Goal: Task Accomplishment & Management: Use online tool/utility

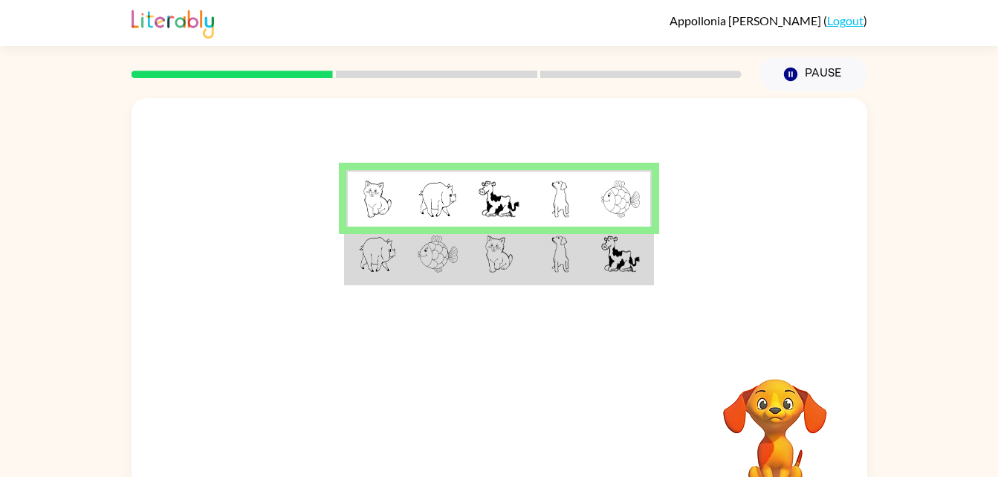
click at [596, 257] on td at bounding box center [621, 255] width 61 height 57
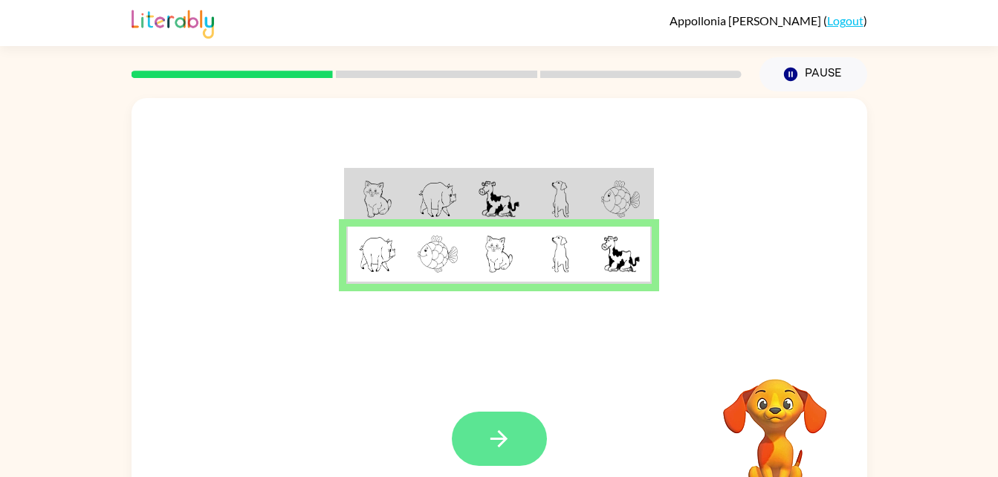
click at [507, 450] on icon "button" at bounding box center [499, 439] width 26 height 26
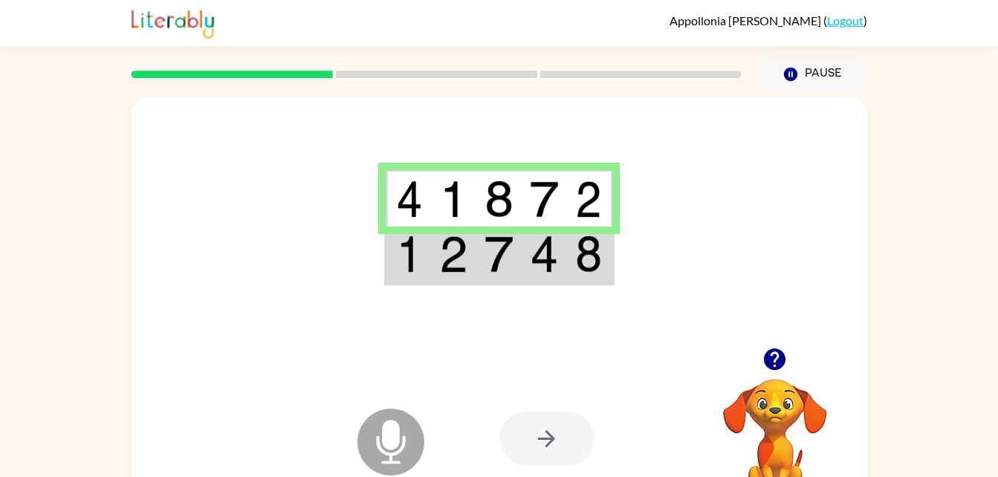
click at [558, 447] on div at bounding box center [547, 439] width 95 height 54
click at [567, 258] on td at bounding box center [589, 255] width 45 height 57
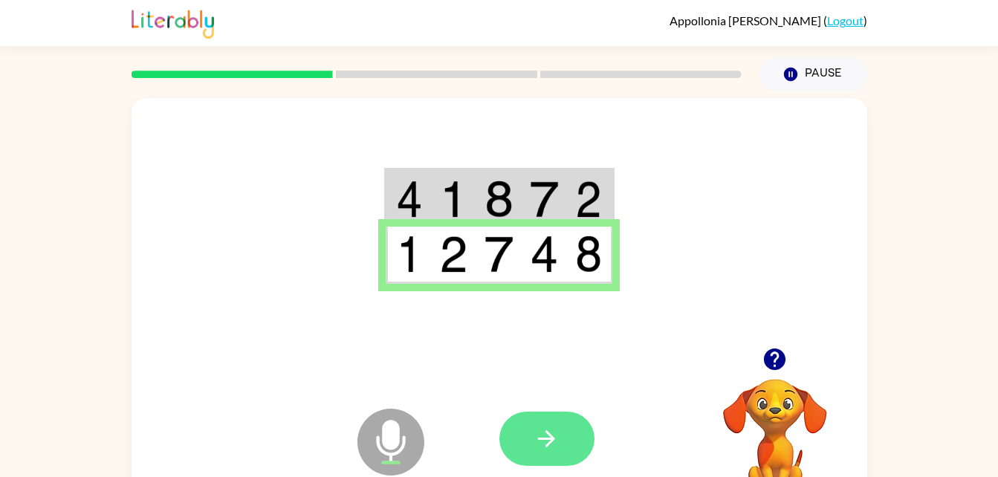
click at [546, 440] on icon "button" at bounding box center [546, 438] width 17 height 17
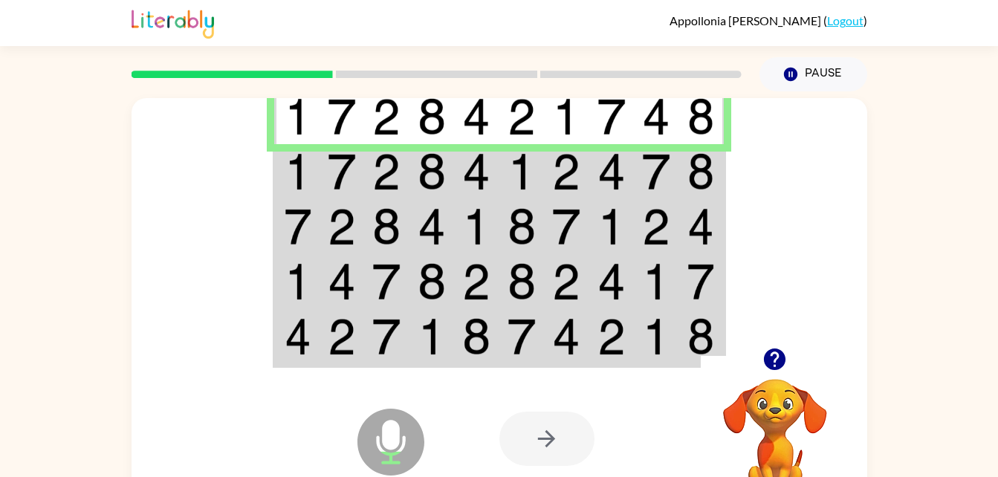
click at [681, 175] on td at bounding box center [701, 171] width 45 height 55
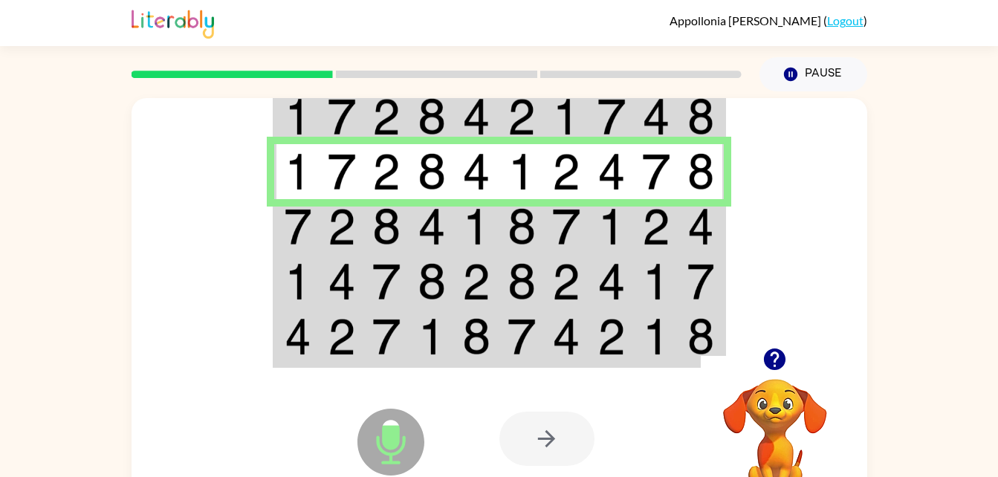
click at [619, 221] on img at bounding box center [612, 226] width 28 height 37
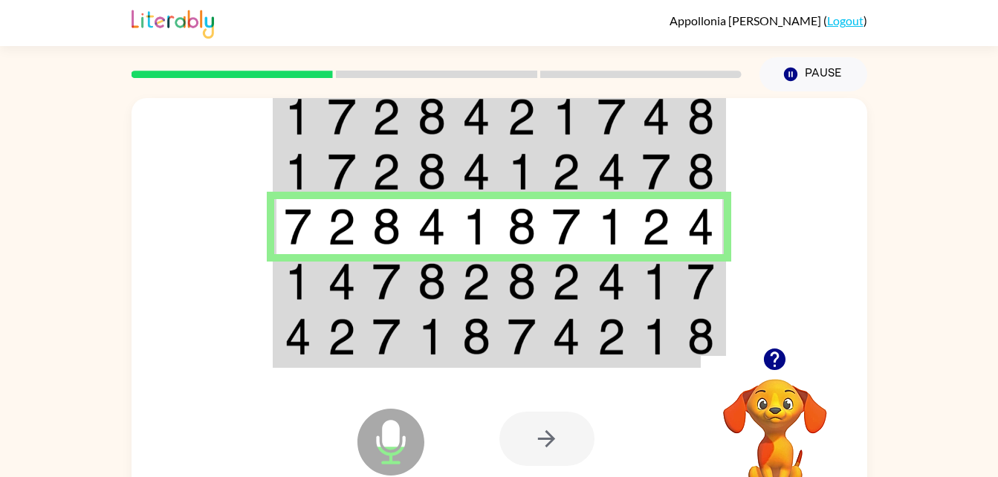
click at [589, 289] on td at bounding box center [611, 281] width 45 height 55
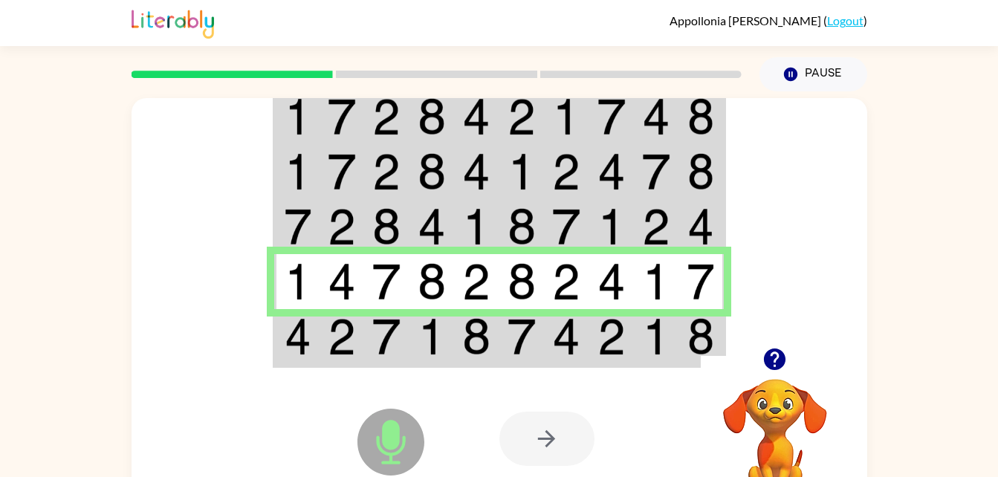
click at [343, 333] on img at bounding box center [342, 336] width 28 height 37
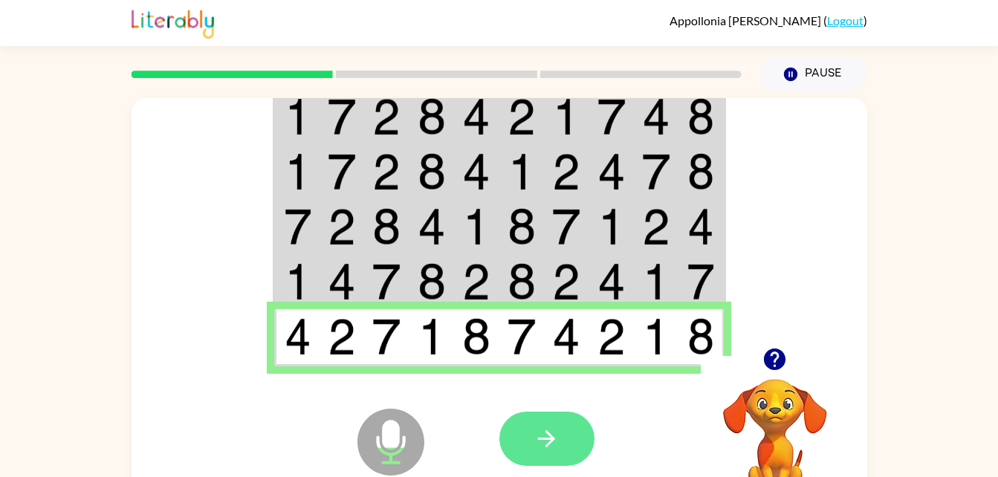
click at [528, 439] on button "button" at bounding box center [547, 439] width 95 height 54
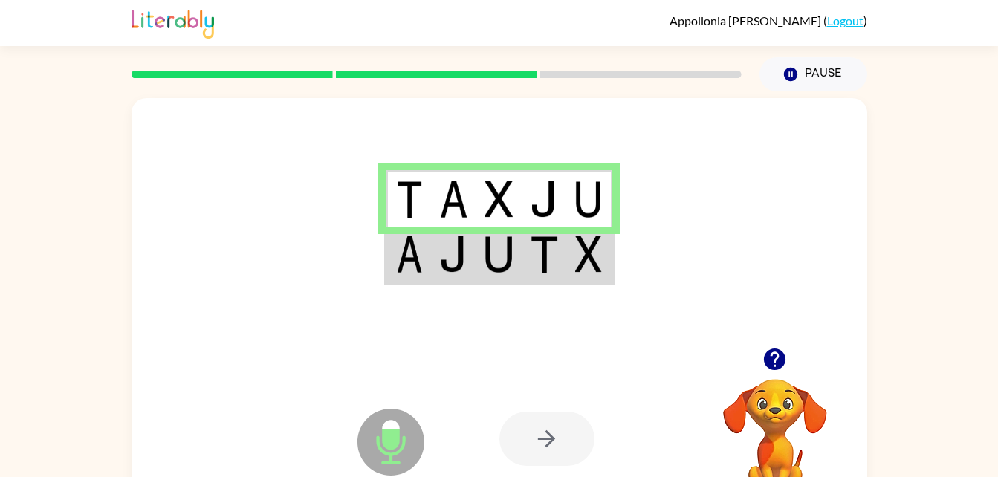
click at [598, 259] on img at bounding box center [588, 254] width 27 height 37
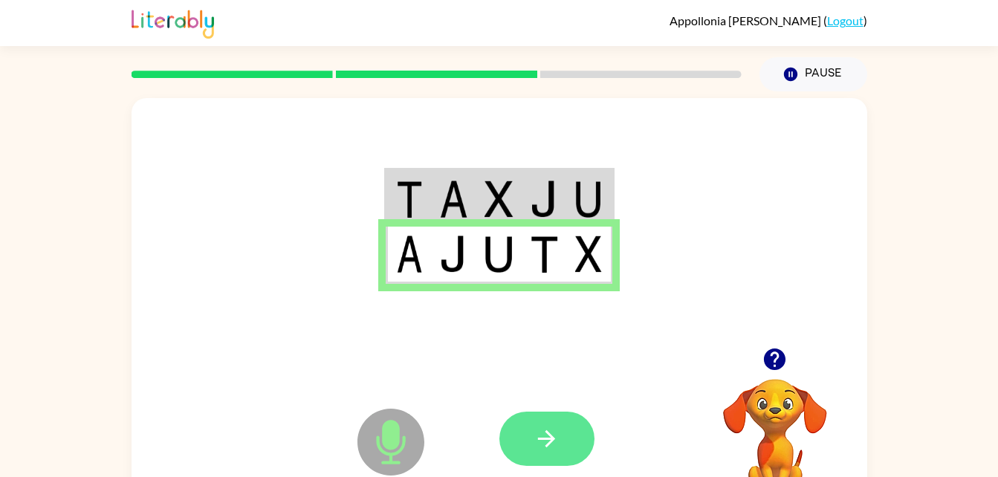
click at [549, 435] on icon "button" at bounding box center [546, 438] width 17 height 17
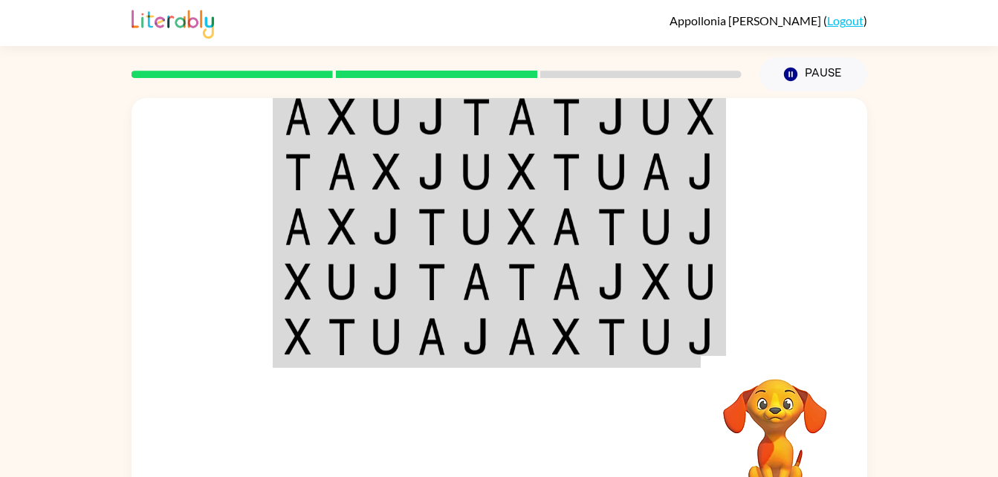
click at [801, 185] on div at bounding box center [500, 223] width 736 height 250
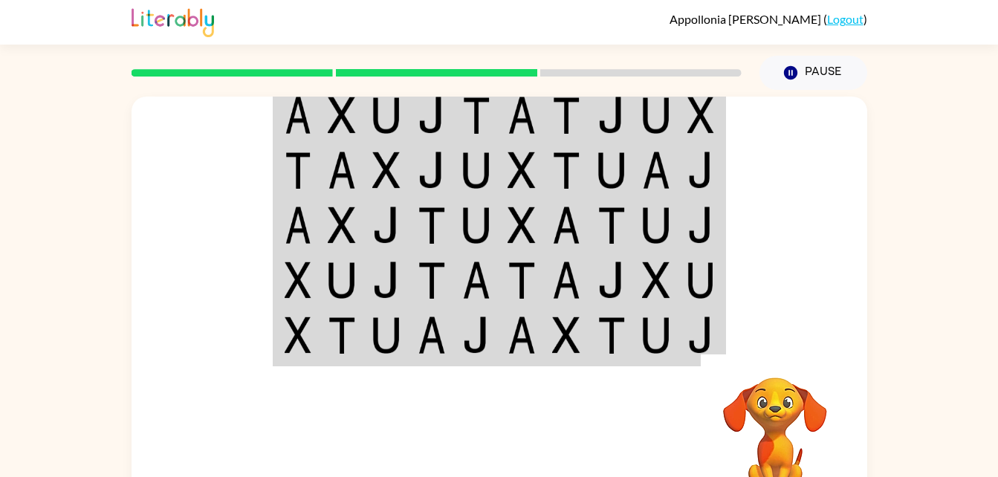
scroll to position [11, 0]
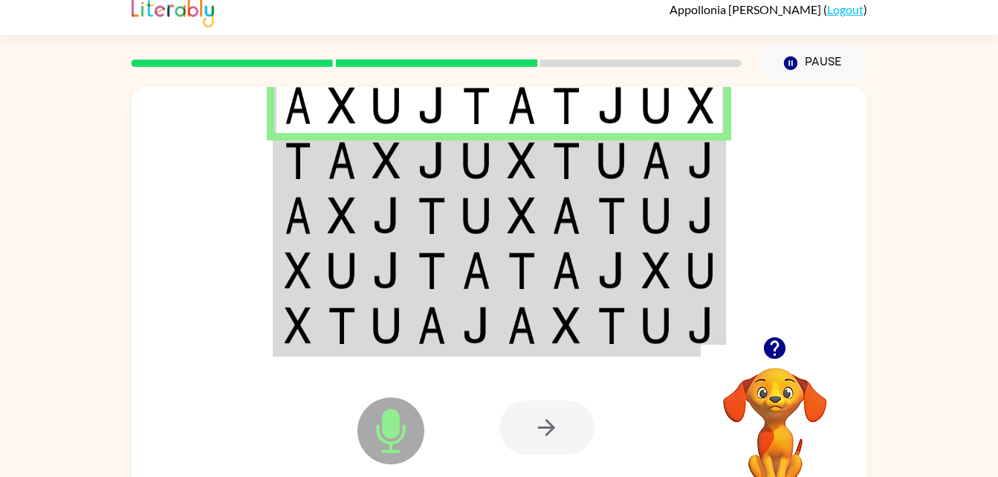
click at [679, 180] on td at bounding box center [701, 160] width 45 height 55
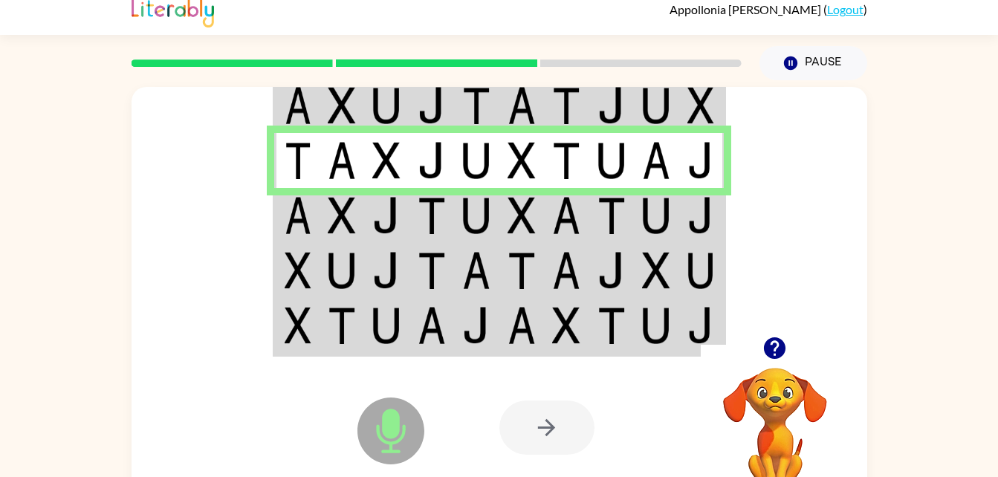
click at [612, 218] on img at bounding box center [612, 215] width 28 height 37
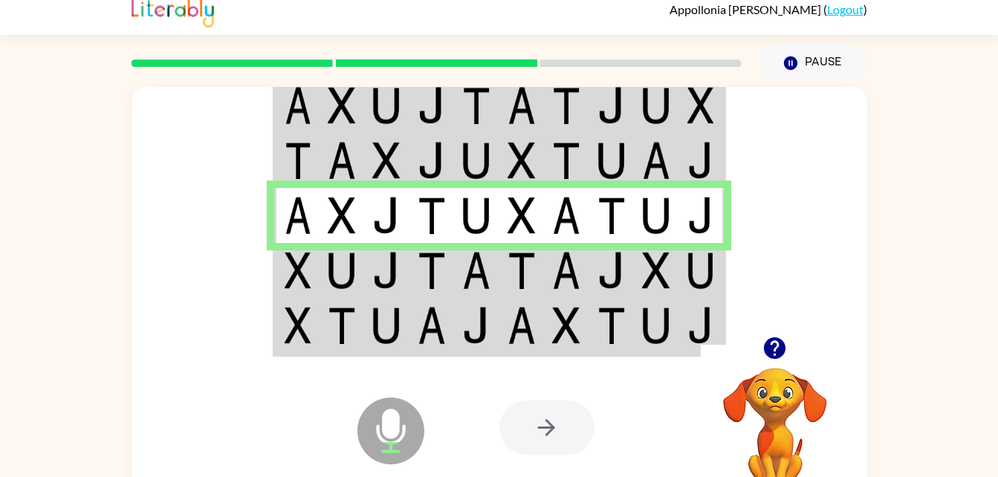
click at [654, 272] on img at bounding box center [656, 270] width 28 height 37
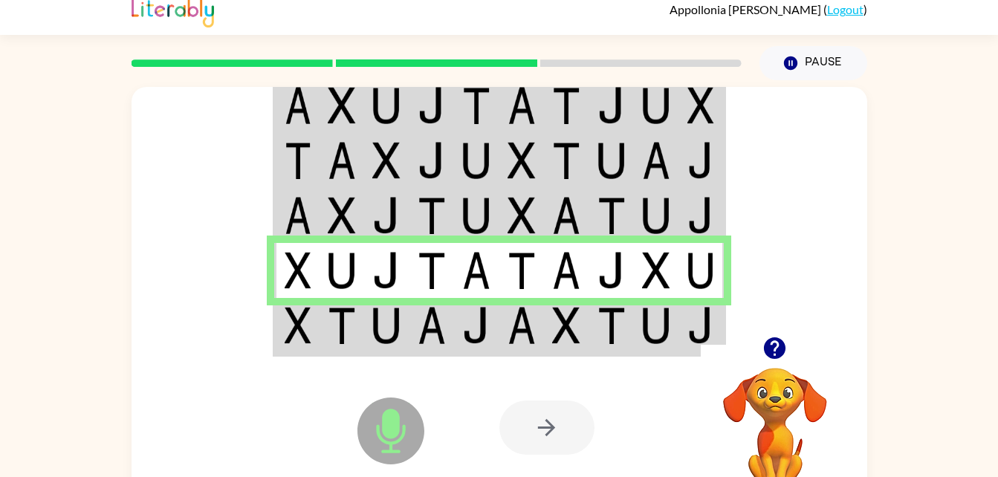
click at [651, 320] on img at bounding box center [656, 325] width 28 height 37
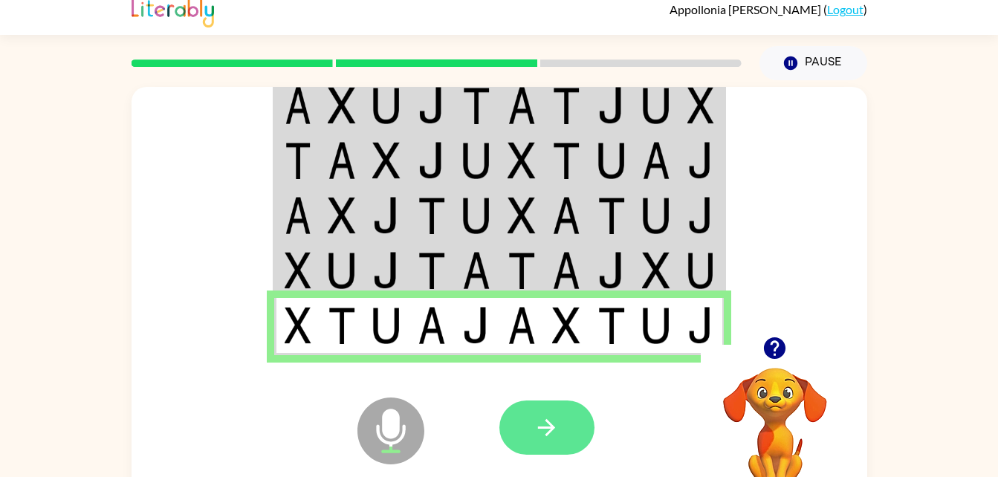
click at [555, 430] on icon "button" at bounding box center [547, 428] width 26 height 26
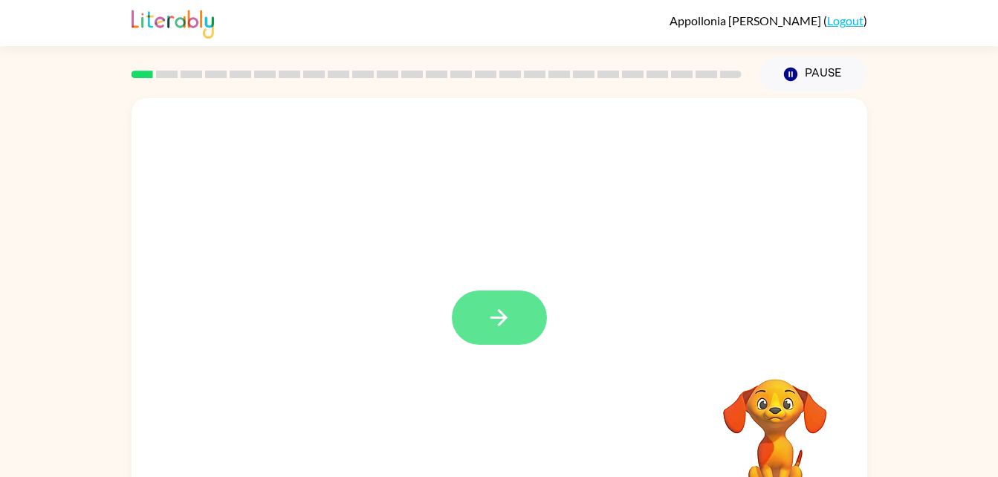
click at [501, 315] on icon "button" at bounding box center [499, 318] width 26 height 26
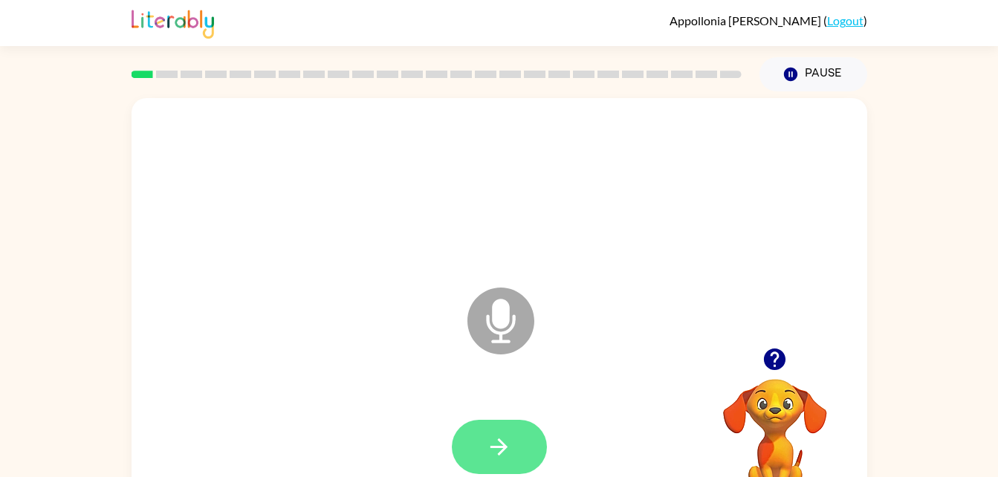
click at [516, 453] on button "button" at bounding box center [499, 447] width 95 height 54
click at [512, 450] on button "button" at bounding box center [499, 447] width 95 height 54
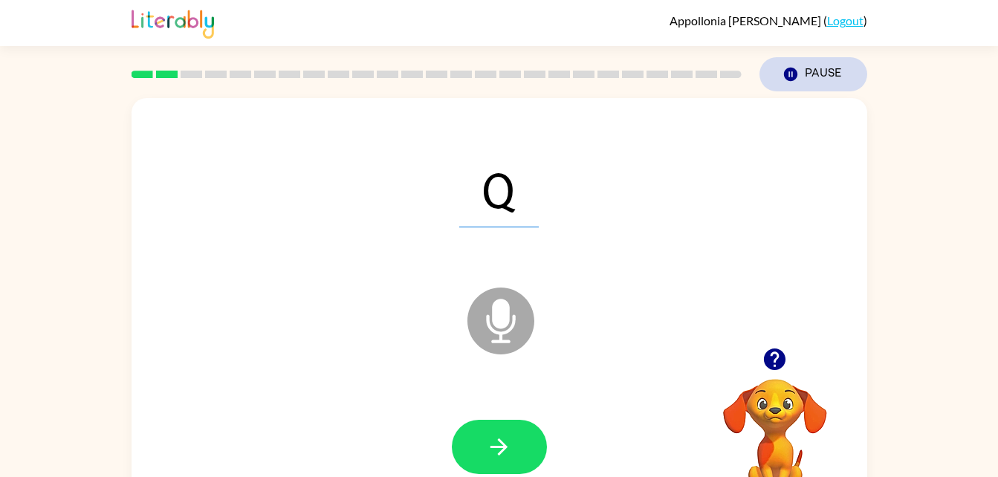
click at [814, 83] on button "Pause Pause" at bounding box center [814, 74] width 108 height 34
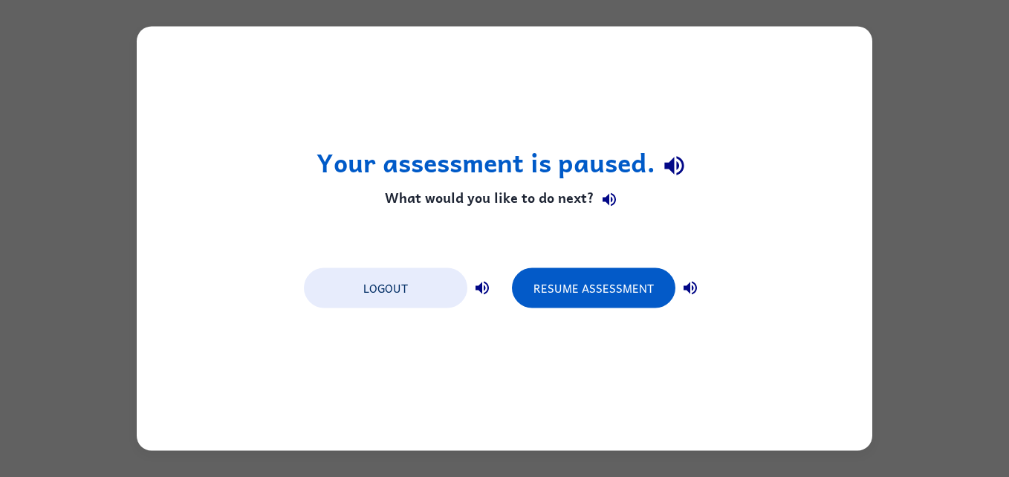
click at [799, 259] on div "Your assessment is paused. What would you like to do next? Logout Resume Assess…" at bounding box center [505, 239] width 736 height 424
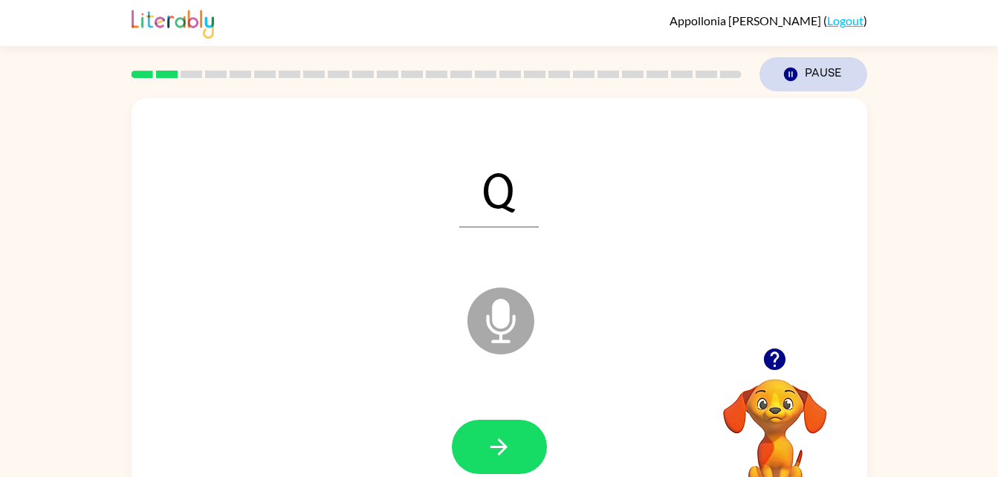
click at [830, 76] on button "Pause Pause" at bounding box center [814, 74] width 108 height 34
click at [804, 71] on button "Pause Pause" at bounding box center [814, 74] width 108 height 34
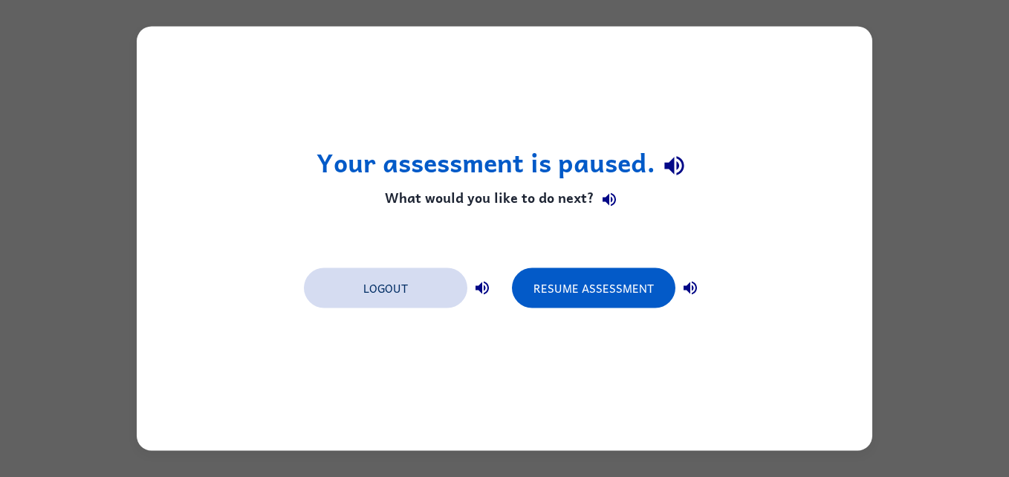
click at [426, 290] on button "Logout" at bounding box center [386, 288] width 164 height 40
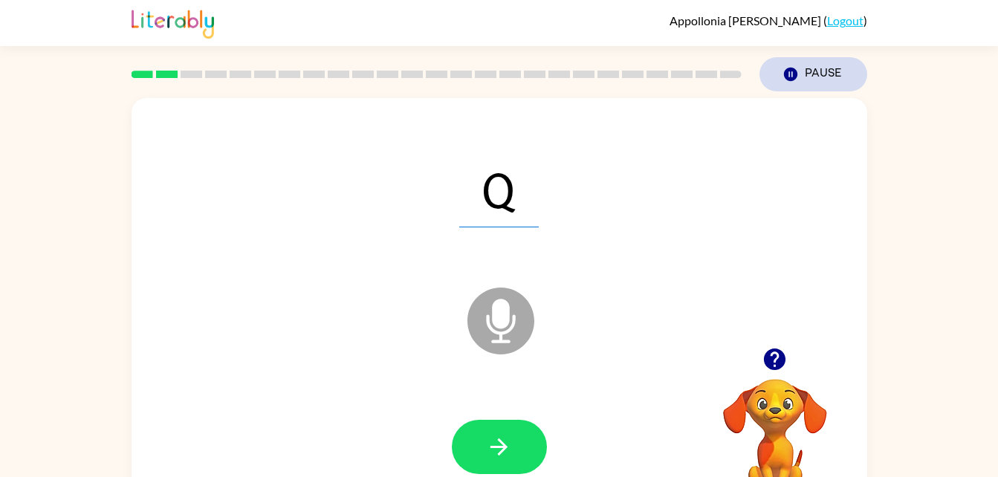
click at [824, 70] on button "Pause Pause" at bounding box center [814, 74] width 108 height 34
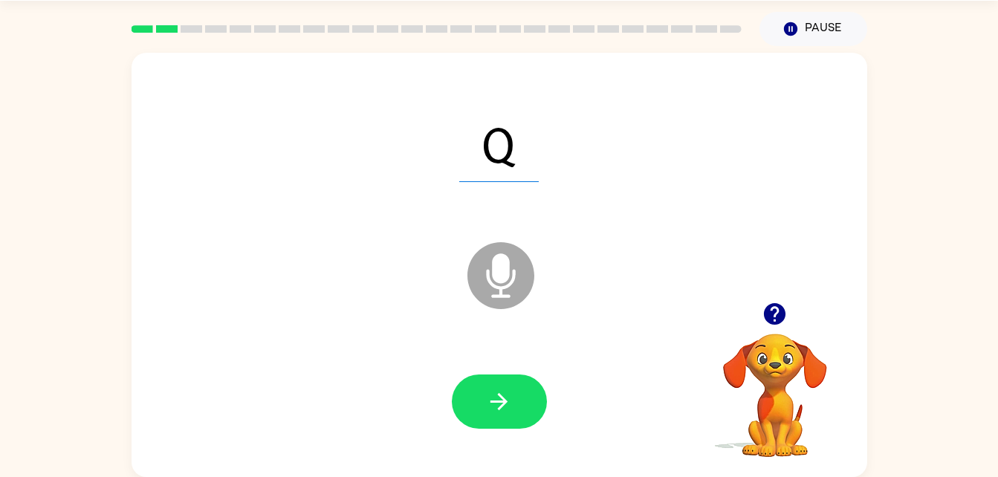
click at [513, 271] on icon "Microphone The Microphone is here when it is your turn to talk" at bounding box center [575, 294] width 223 height 111
click at [812, 18] on button "Pause Pause" at bounding box center [814, 29] width 108 height 34
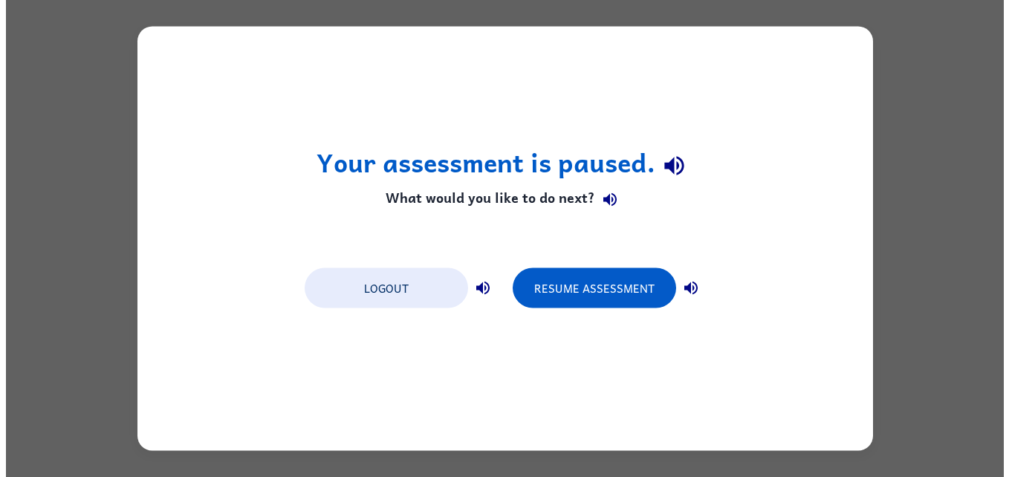
scroll to position [0, 0]
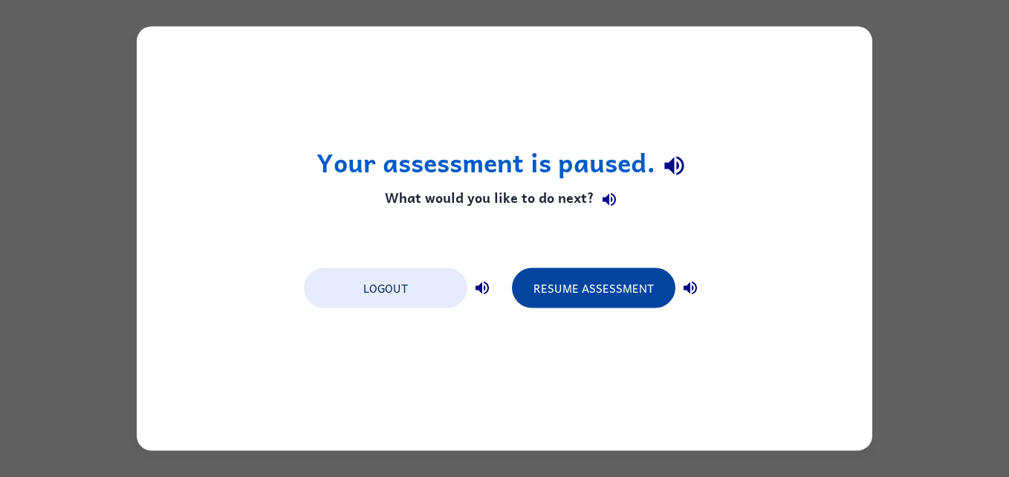
click at [601, 291] on button "Resume Assessment" at bounding box center [594, 288] width 164 height 40
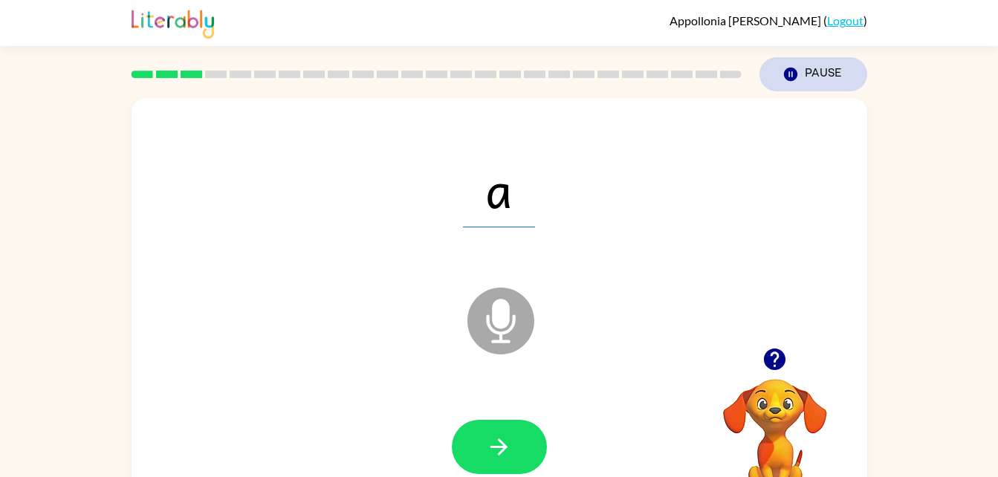
click at [831, 76] on button "Pause Pause" at bounding box center [814, 74] width 108 height 34
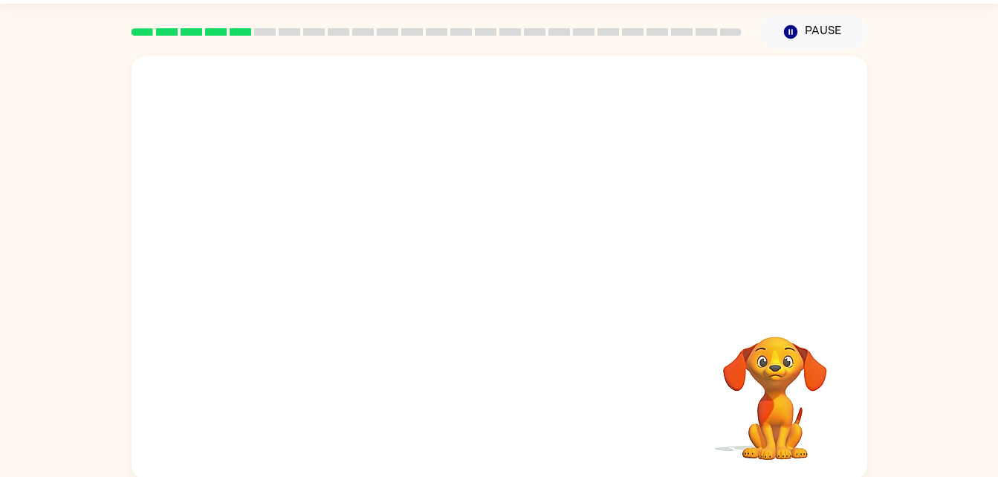
scroll to position [45, 0]
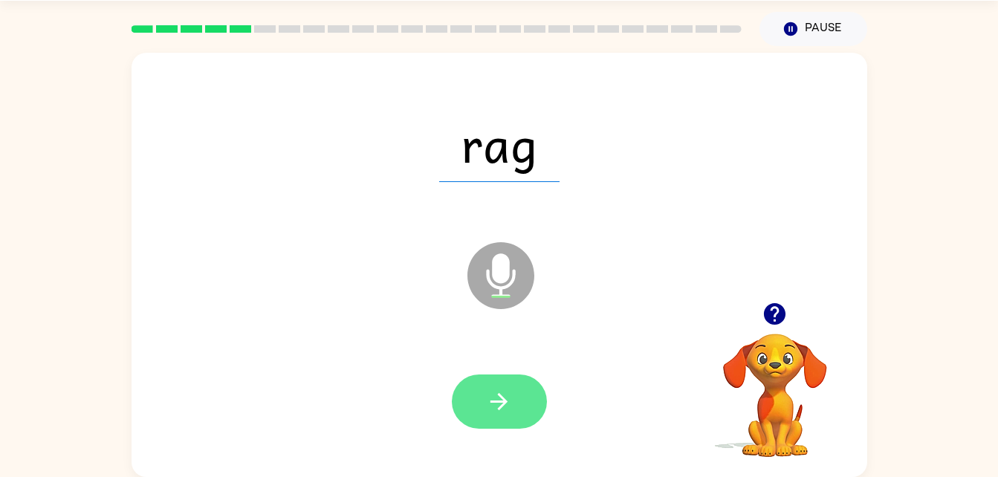
click at [500, 406] on icon "button" at bounding box center [499, 402] width 26 height 26
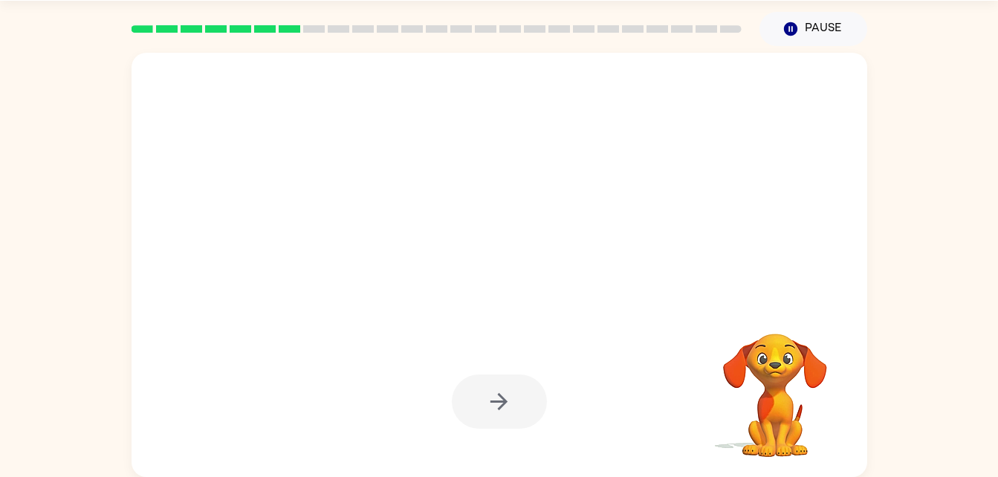
click at [511, 406] on div at bounding box center [499, 402] width 95 height 54
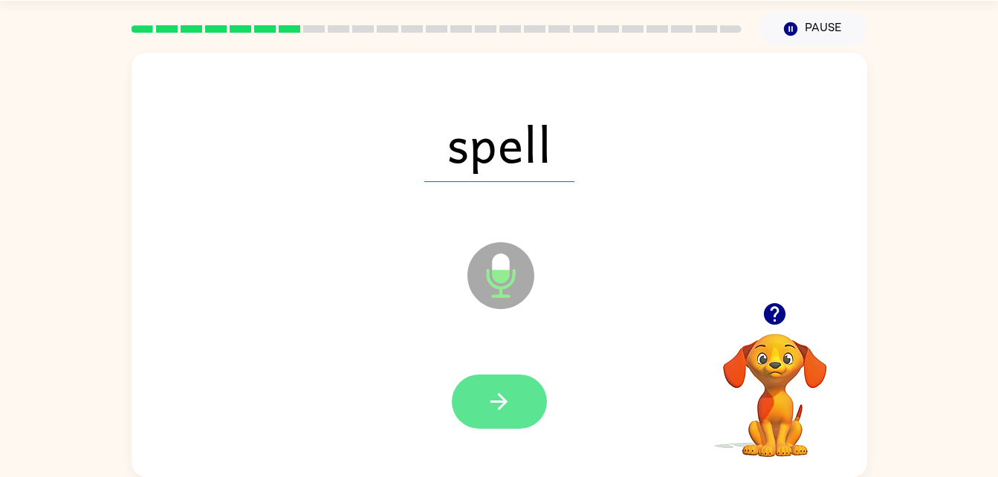
click at [493, 405] on icon "button" at bounding box center [499, 402] width 26 height 26
click at [516, 422] on button "button" at bounding box center [499, 402] width 95 height 54
click at [505, 400] on icon "button" at bounding box center [499, 401] width 17 height 17
click at [501, 398] on icon "button" at bounding box center [499, 402] width 26 height 26
click at [512, 394] on button "button" at bounding box center [499, 402] width 95 height 54
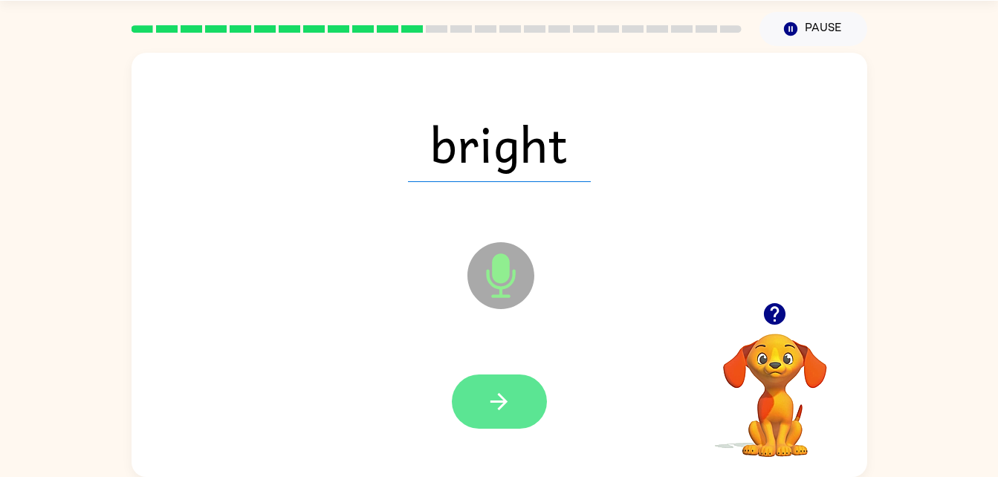
click at [510, 397] on icon "button" at bounding box center [499, 402] width 26 height 26
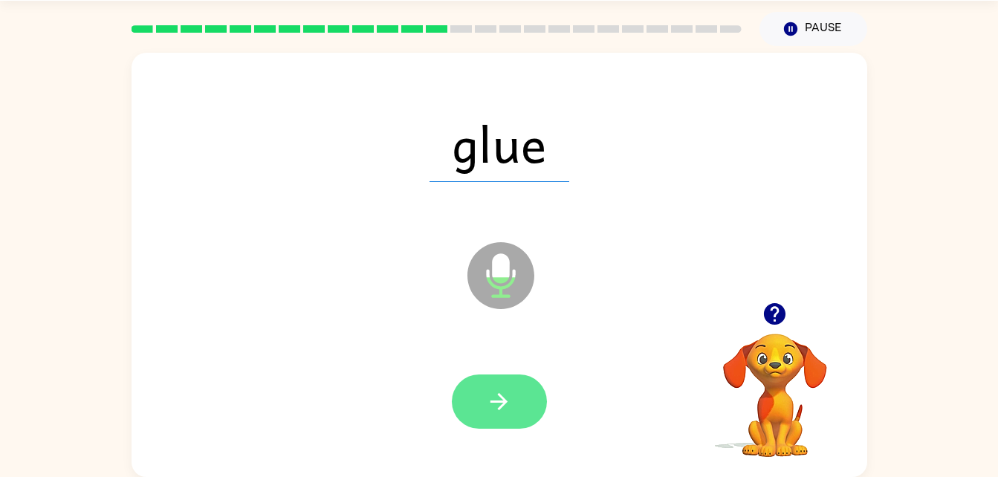
click at [505, 396] on icon "button" at bounding box center [499, 402] width 26 height 26
click at [528, 404] on button "button" at bounding box center [499, 402] width 95 height 54
click at [530, 408] on button "button" at bounding box center [499, 402] width 95 height 54
click at [504, 404] on icon "button" at bounding box center [499, 401] width 17 height 17
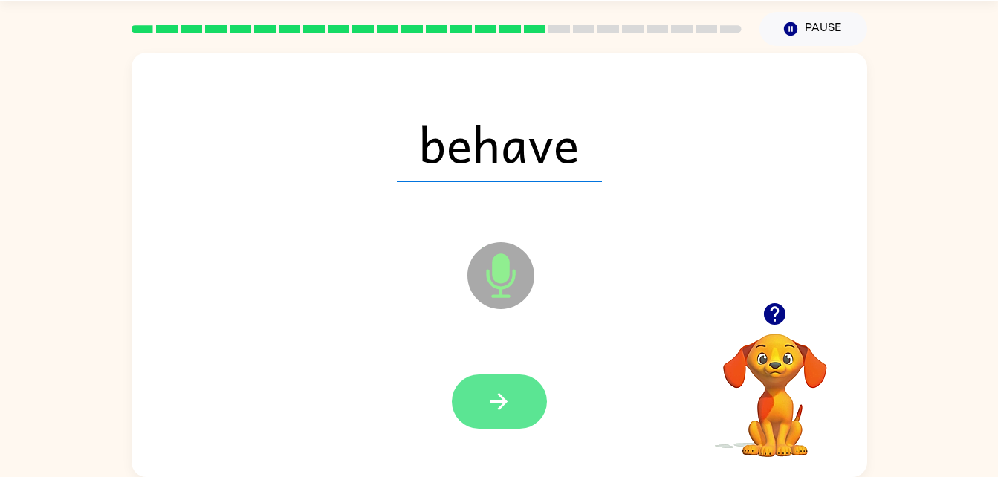
click at [507, 419] on button "button" at bounding box center [499, 402] width 95 height 54
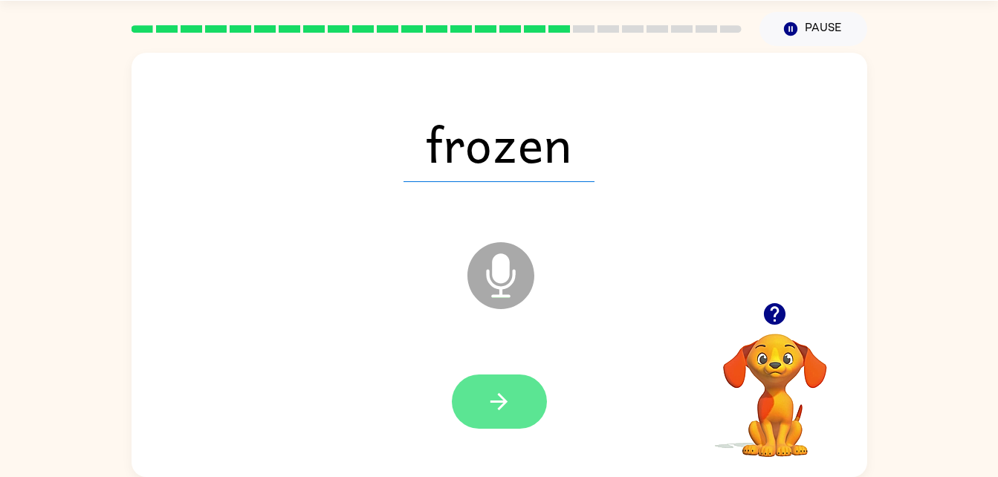
click at [510, 407] on icon "button" at bounding box center [499, 402] width 26 height 26
click at [511, 410] on icon "button" at bounding box center [499, 402] width 26 height 26
click at [508, 414] on icon "button" at bounding box center [499, 402] width 26 height 26
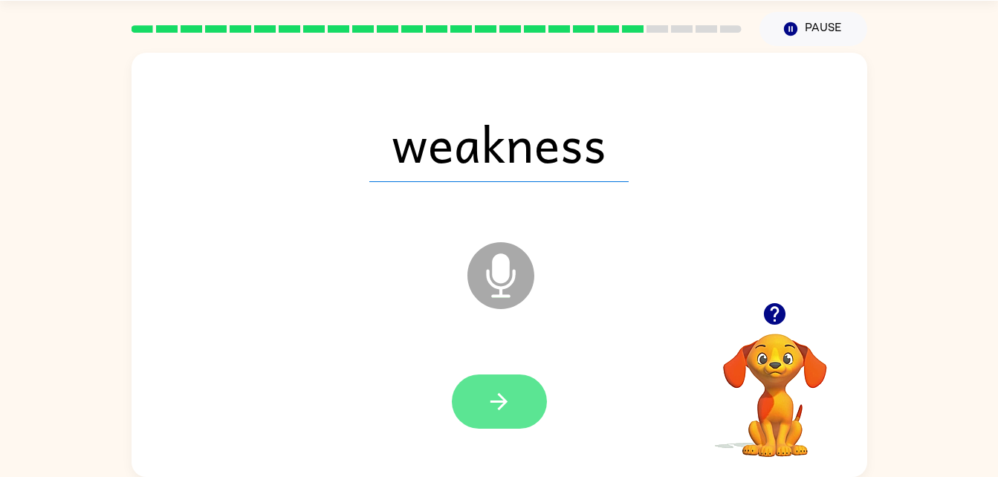
click at [519, 410] on button "button" at bounding box center [499, 402] width 95 height 54
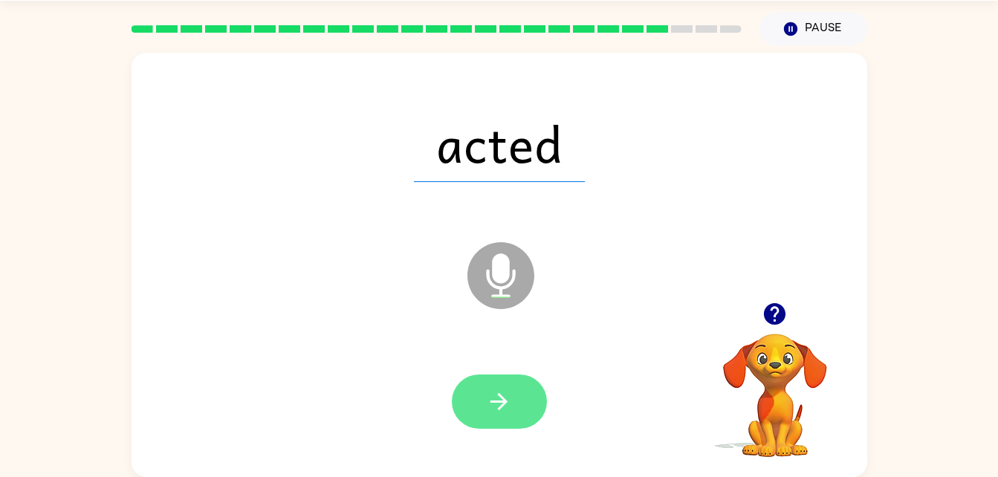
click at [529, 401] on button "button" at bounding box center [499, 402] width 95 height 54
click at [523, 424] on button "button" at bounding box center [499, 402] width 95 height 54
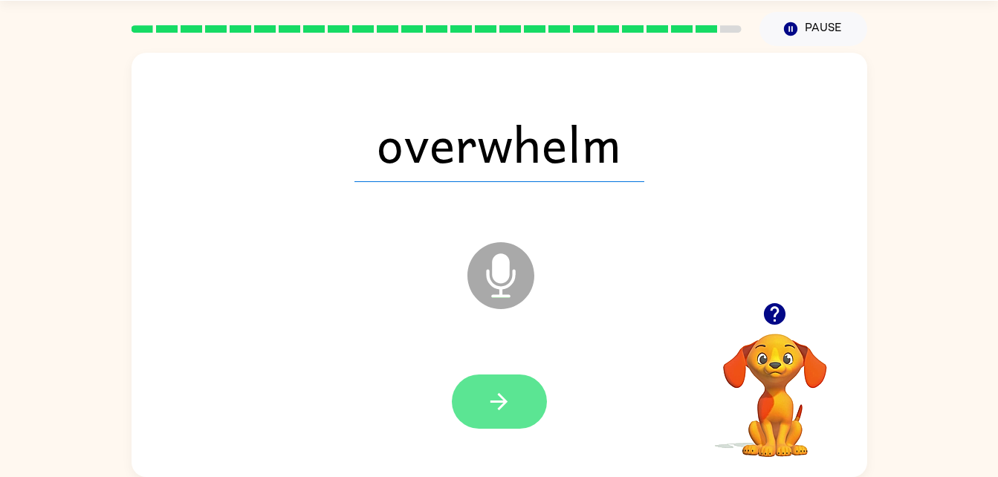
click at [507, 413] on icon "button" at bounding box center [499, 402] width 26 height 26
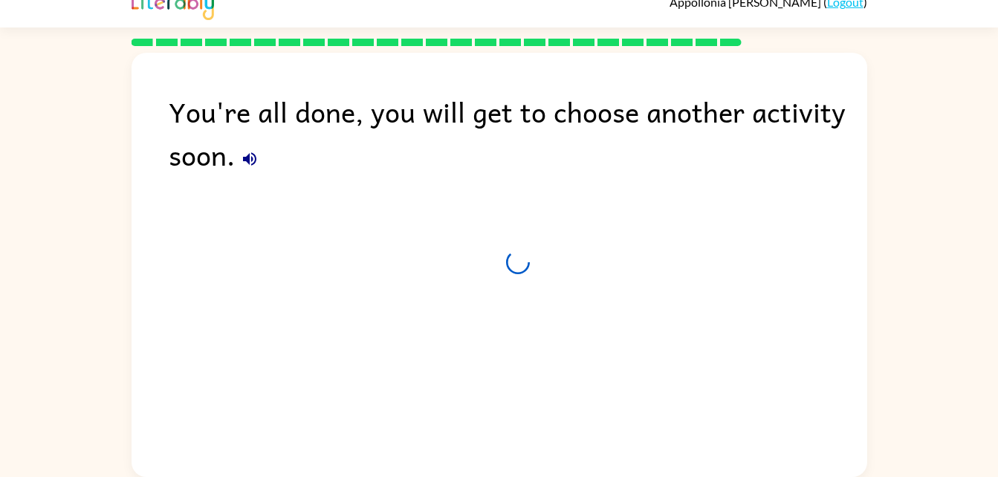
scroll to position [19, 0]
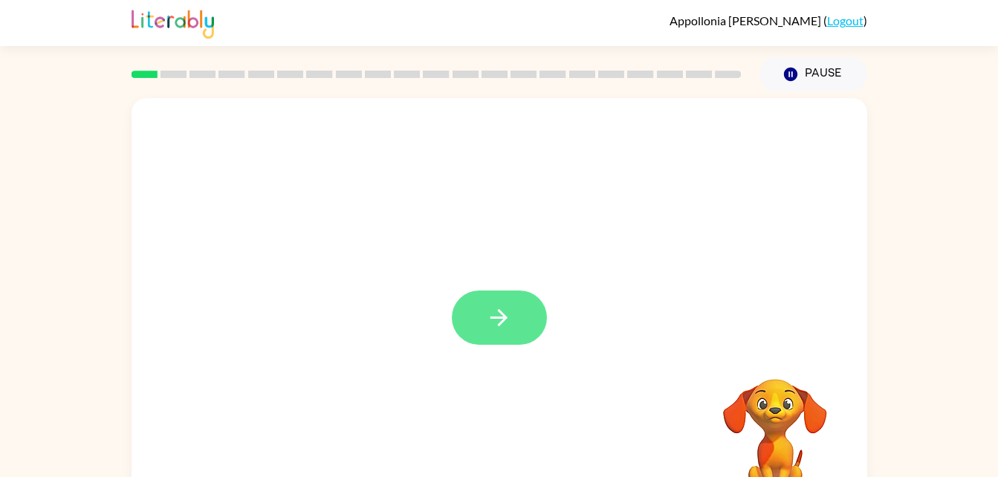
click at [485, 319] on button "button" at bounding box center [499, 318] width 95 height 54
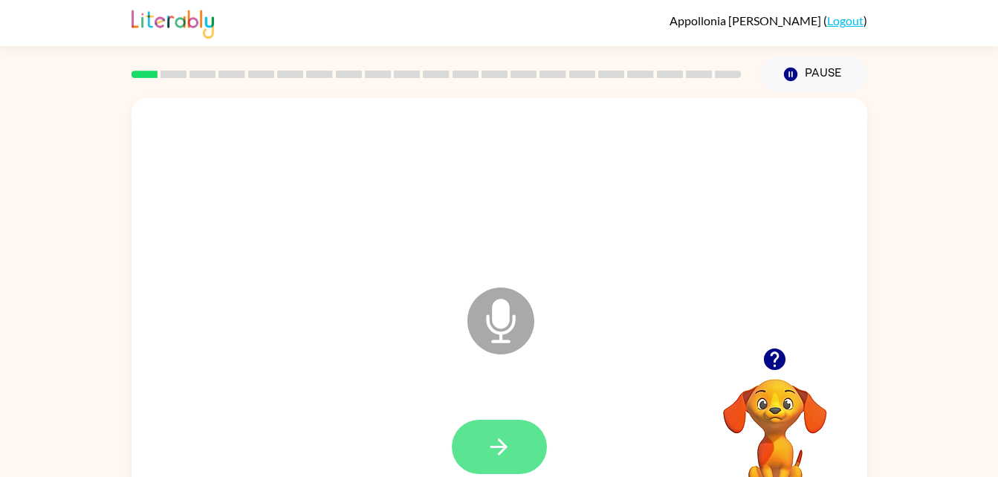
click at [515, 442] on button "button" at bounding box center [499, 447] width 95 height 54
click at [500, 431] on button "button" at bounding box center [499, 447] width 95 height 54
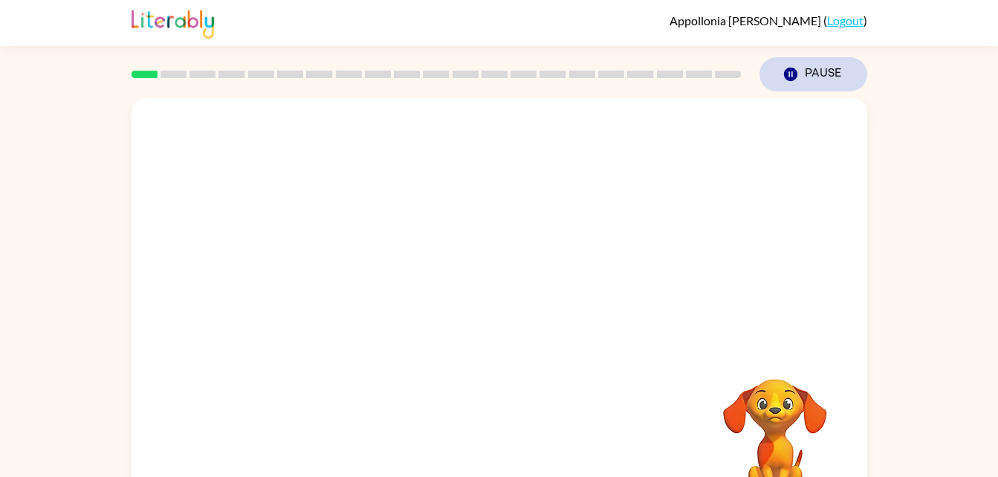
click at [824, 71] on button "Pause Pause" at bounding box center [814, 74] width 108 height 34
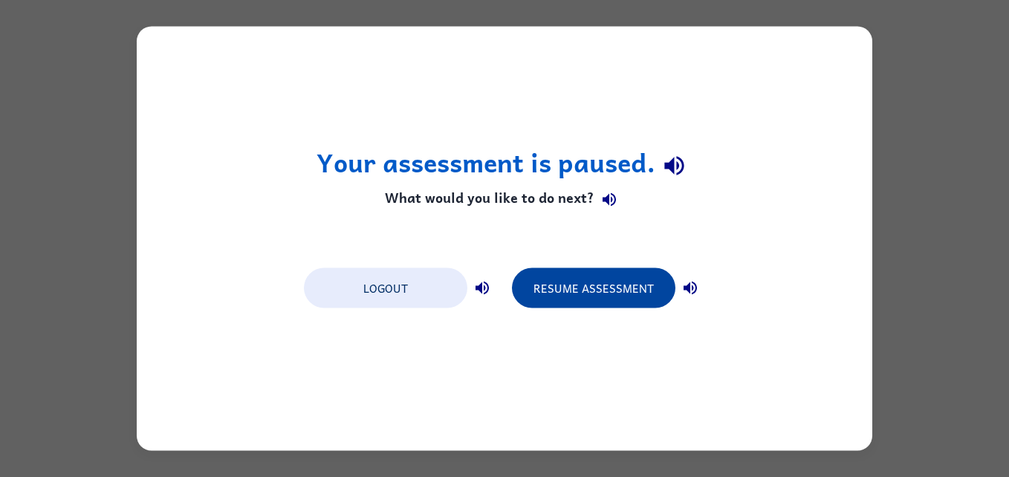
click at [609, 295] on button "Resume Assessment" at bounding box center [594, 288] width 164 height 40
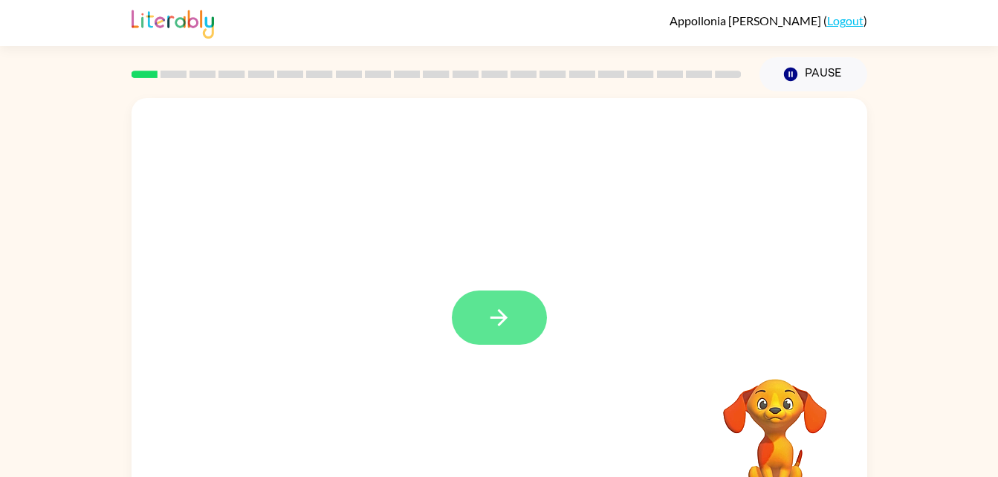
click at [517, 303] on button "button" at bounding box center [499, 318] width 95 height 54
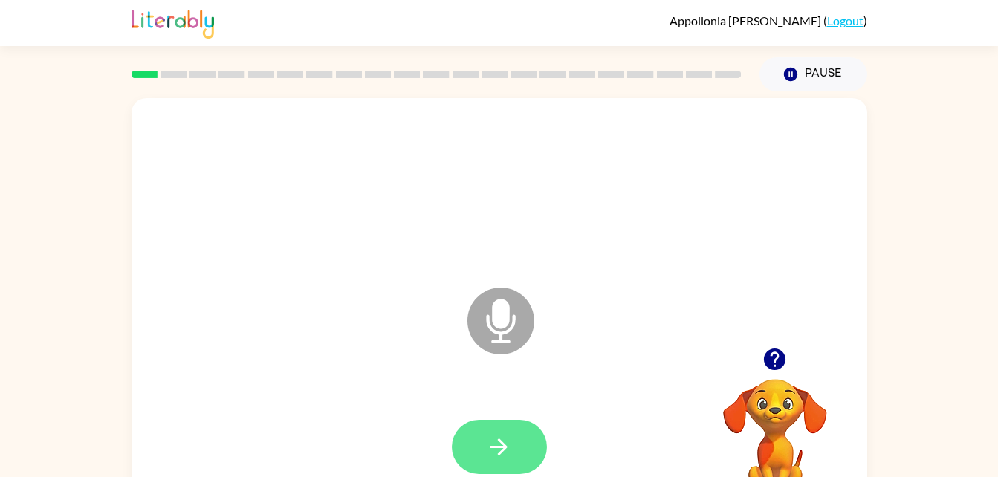
click at [495, 463] on button "button" at bounding box center [499, 447] width 95 height 54
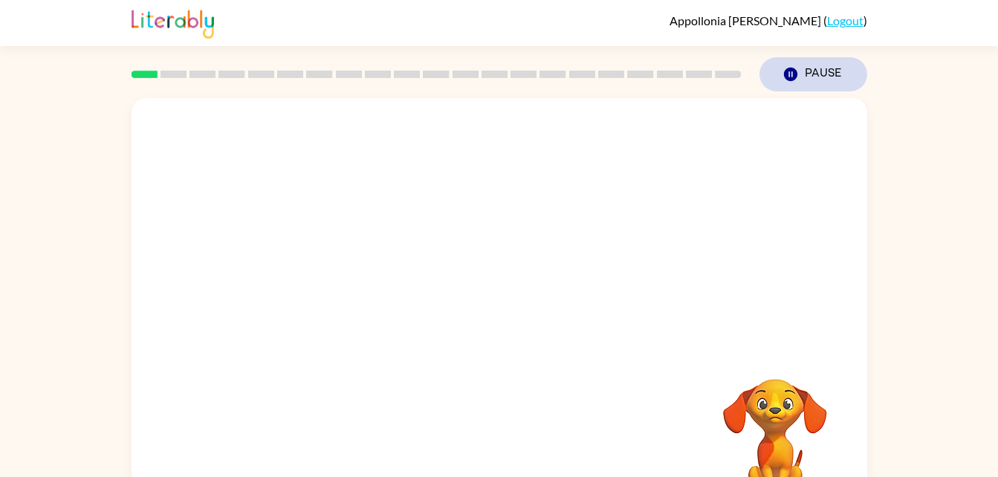
click at [819, 78] on button "Pause Pause" at bounding box center [814, 74] width 108 height 34
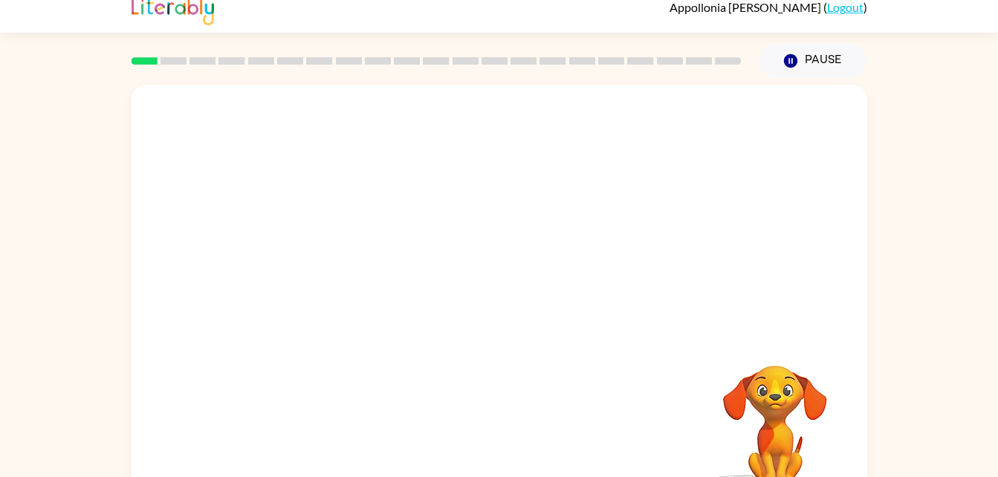
scroll to position [45, 0]
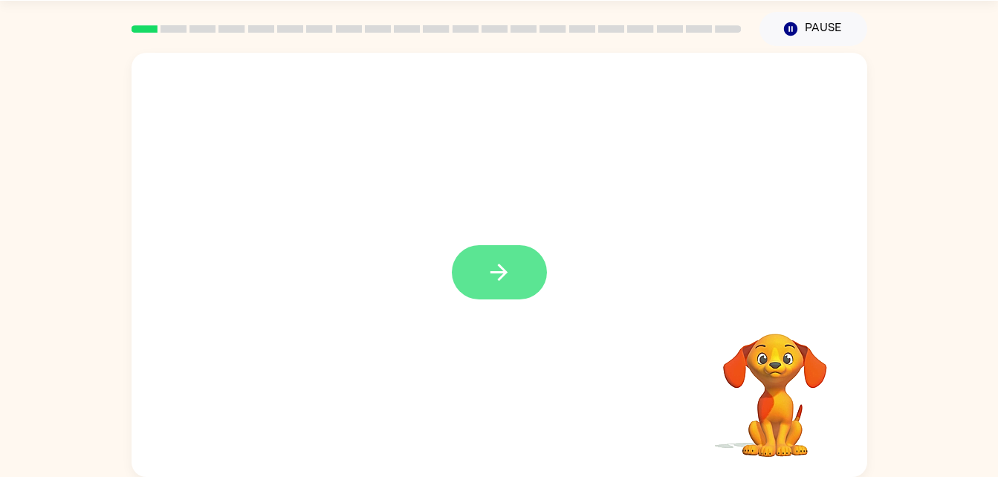
click at [505, 277] on icon "button" at bounding box center [499, 272] width 26 height 26
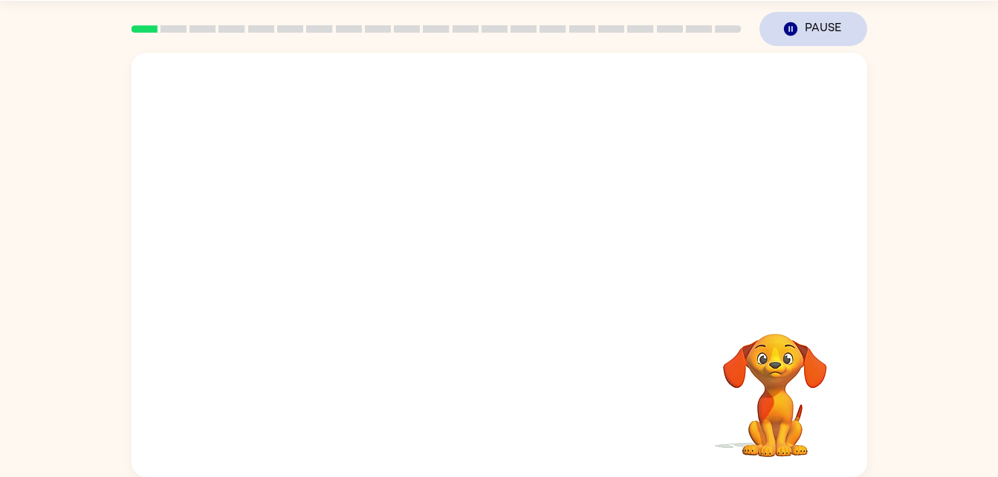
click at [818, 31] on button "Pause Pause" at bounding box center [814, 29] width 108 height 34
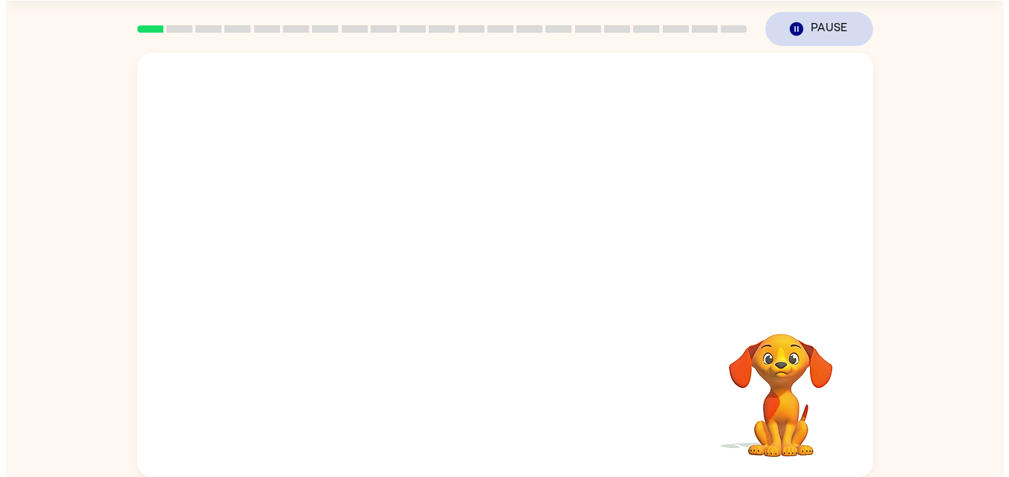
scroll to position [0, 0]
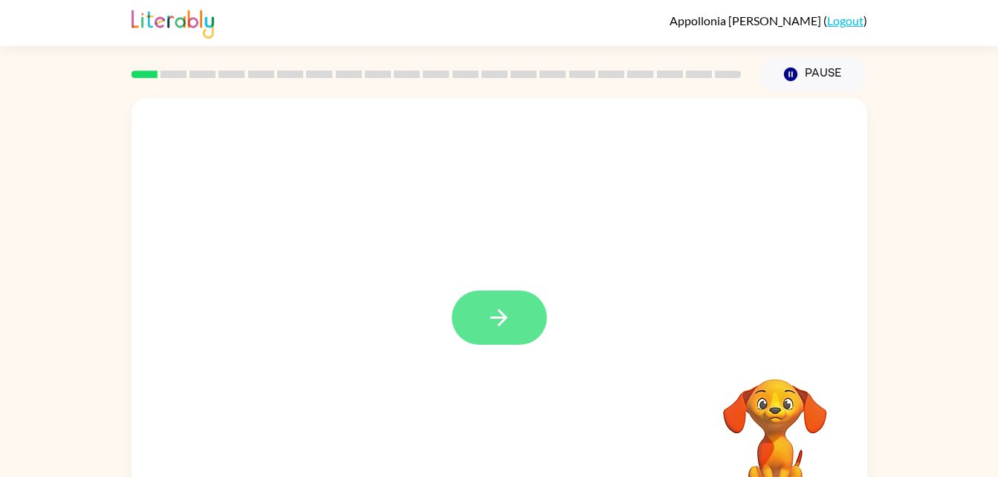
click at [515, 313] on button "button" at bounding box center [499, 318] width 95 height 54
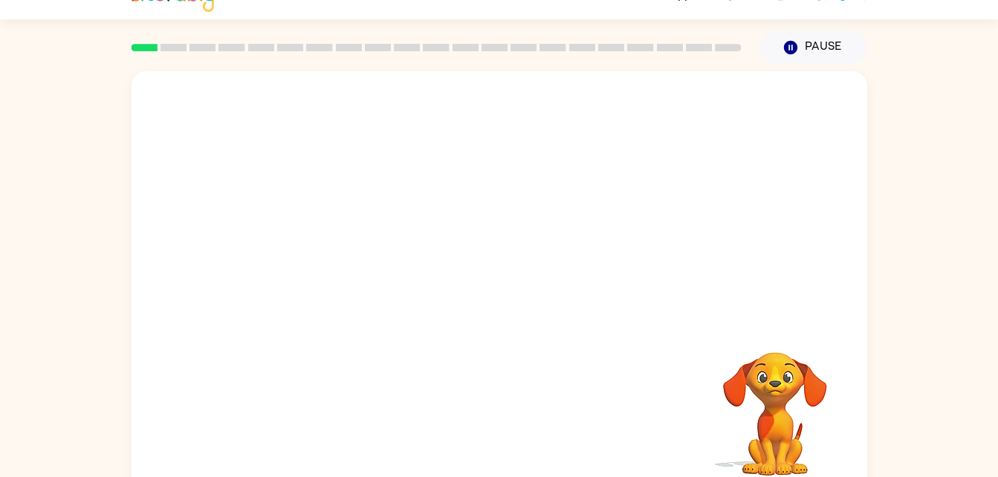
scroll to position [45, 0]
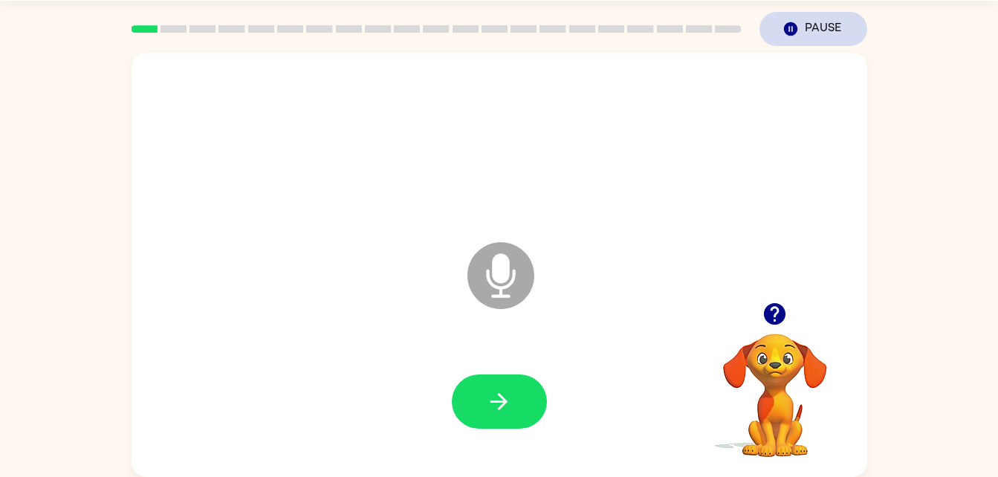
click at [815, 32] on button "Pause Pause" at bounding box center [814, 29] width 108 height 34
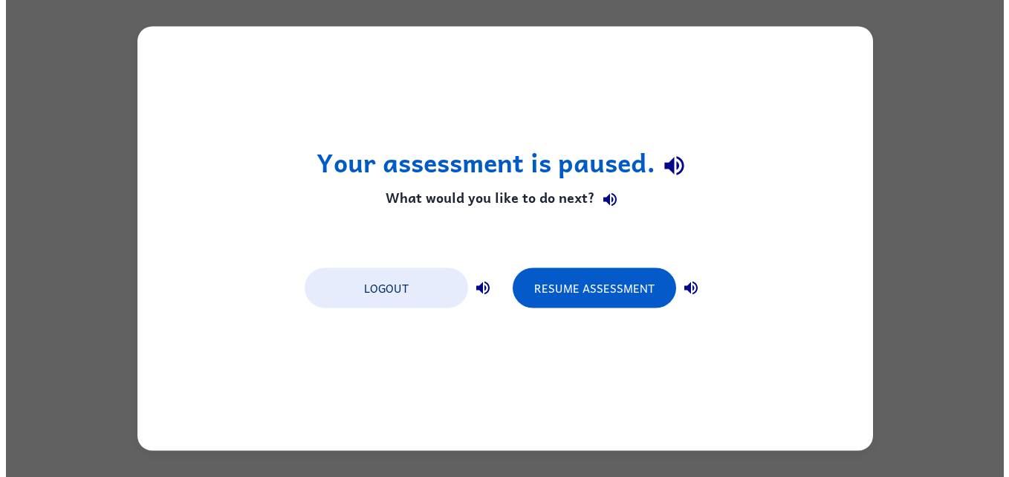
scroll to position [0, 0]
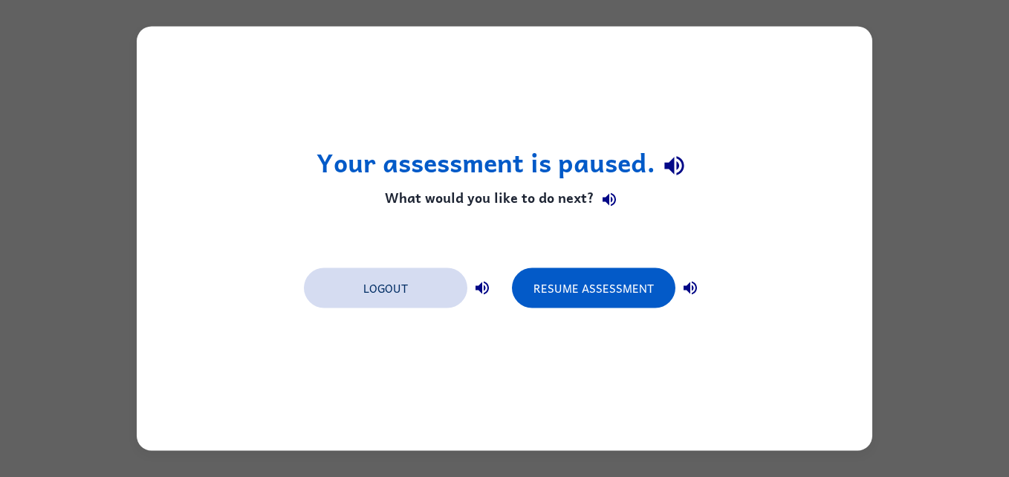
click at [405, 289] on button "Logout" at bounding box center [386, 288] width 164 height 40
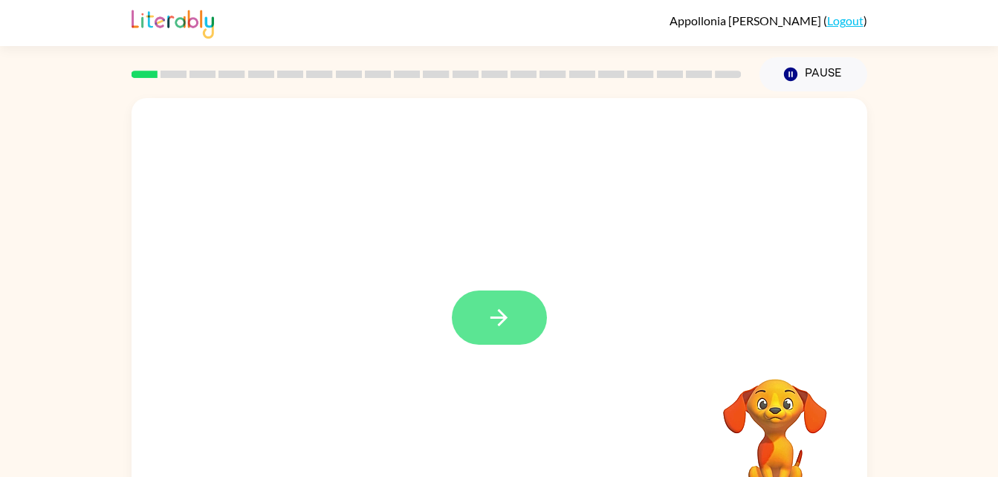
click at [493, 325] on icon "button" at bounding box center [499, 318] width 26 height 26
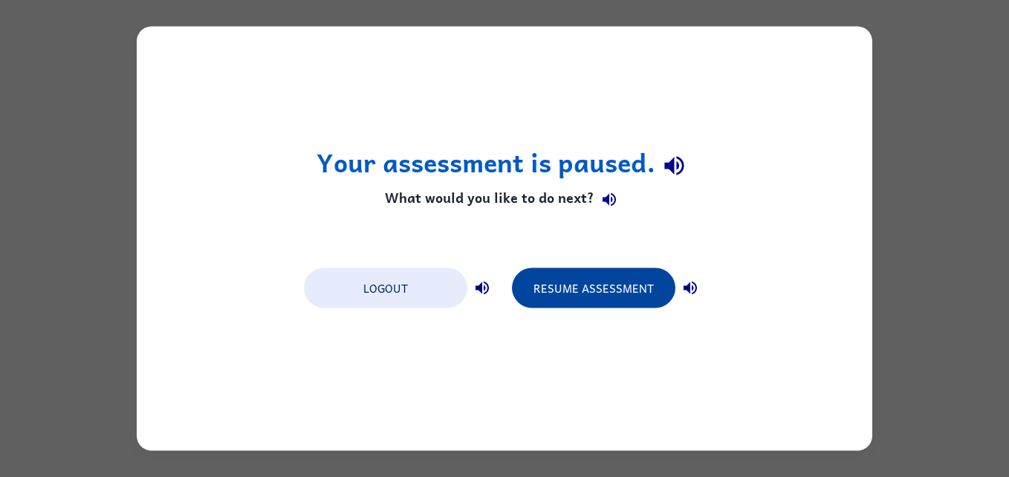
click at [610, 290] on button "Resume Assessment" at bounding box center [594, 288] width 164 height 40
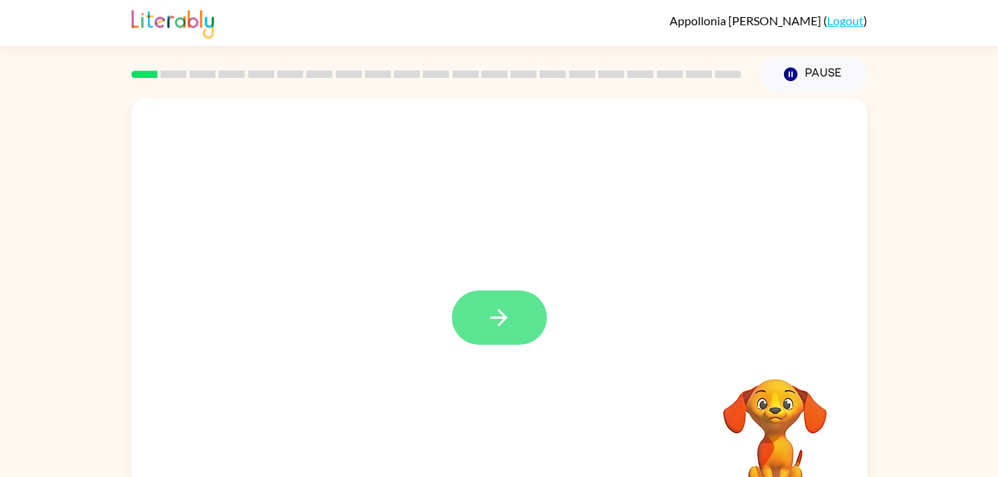
click at [505, 323] on icon "button" at bounding box center [499, 318] width 26 height 26
